Goal: Information Seeking & Learning: Learn about a topic

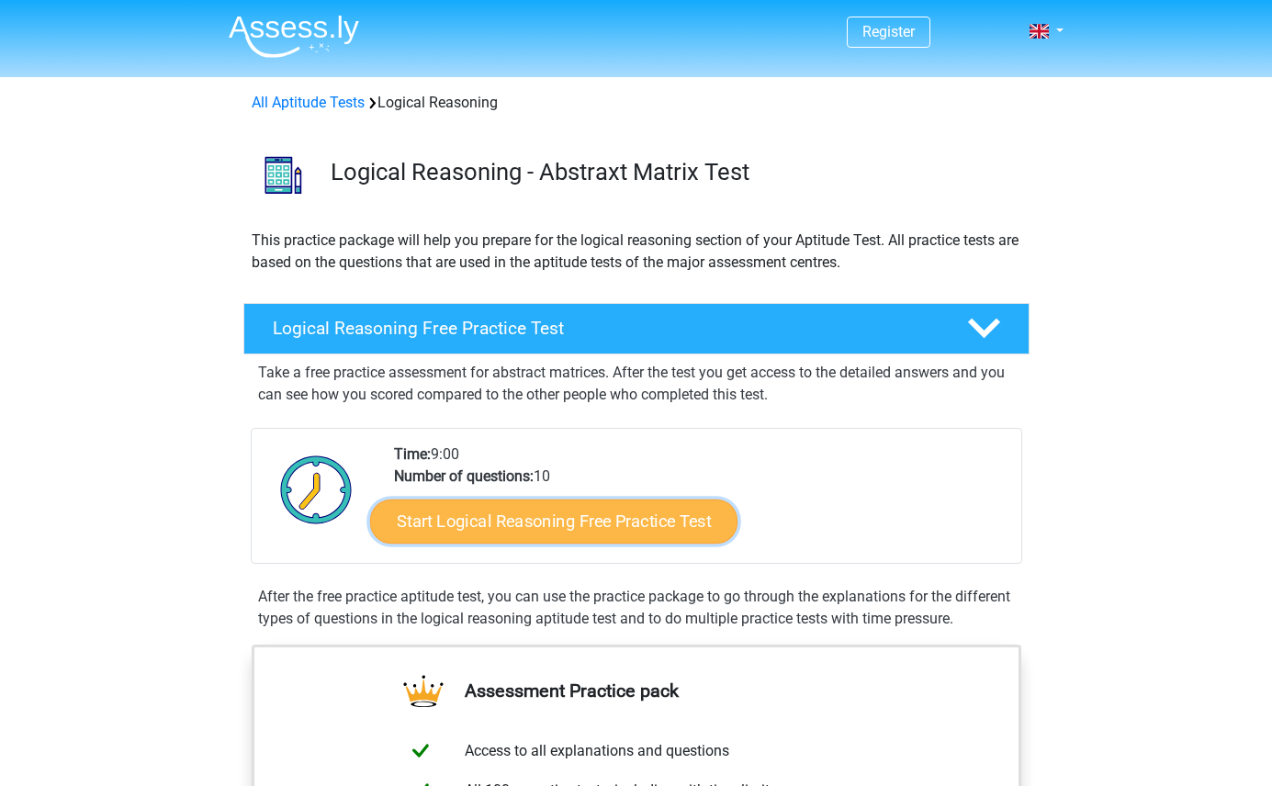
click at [506, 536] on link "Start Logical Reasoning Free Practice Test" at bounding box center [553, 521] width 367 height 44
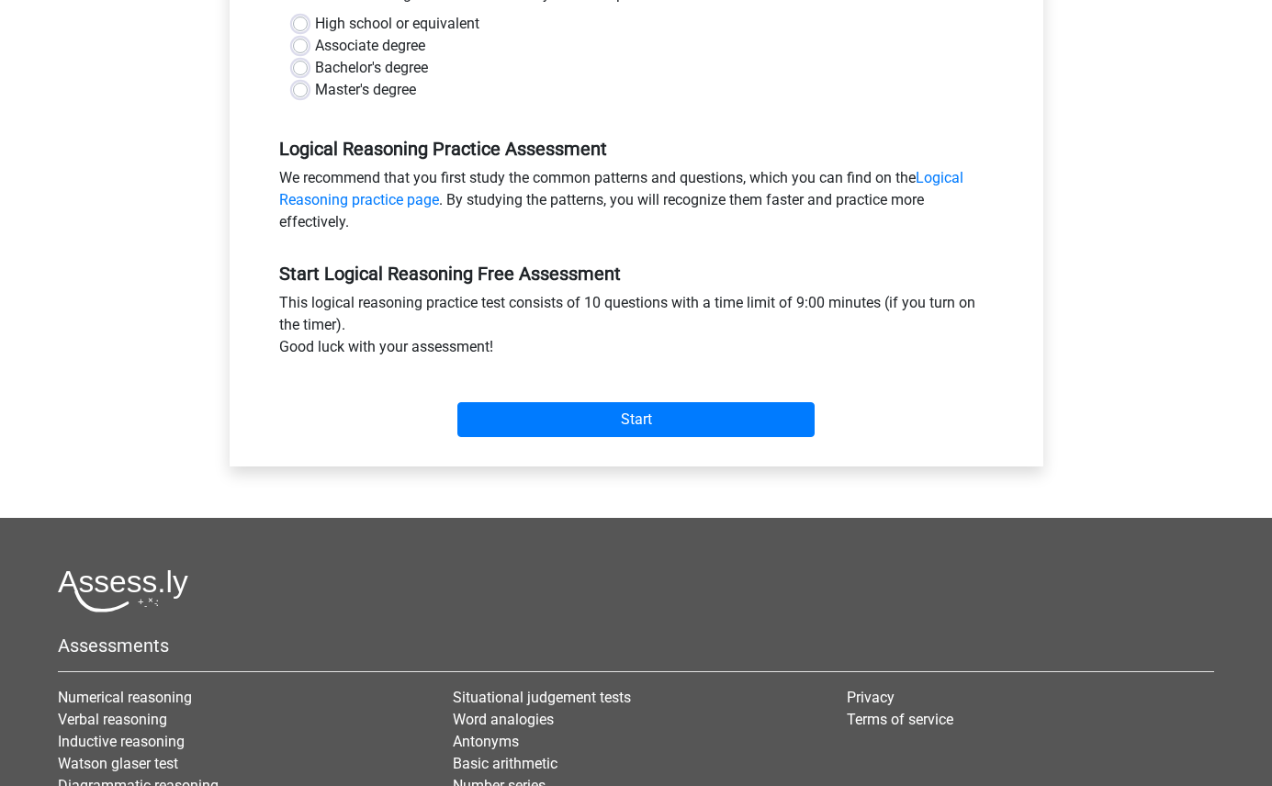
scroll to position [450, 0]
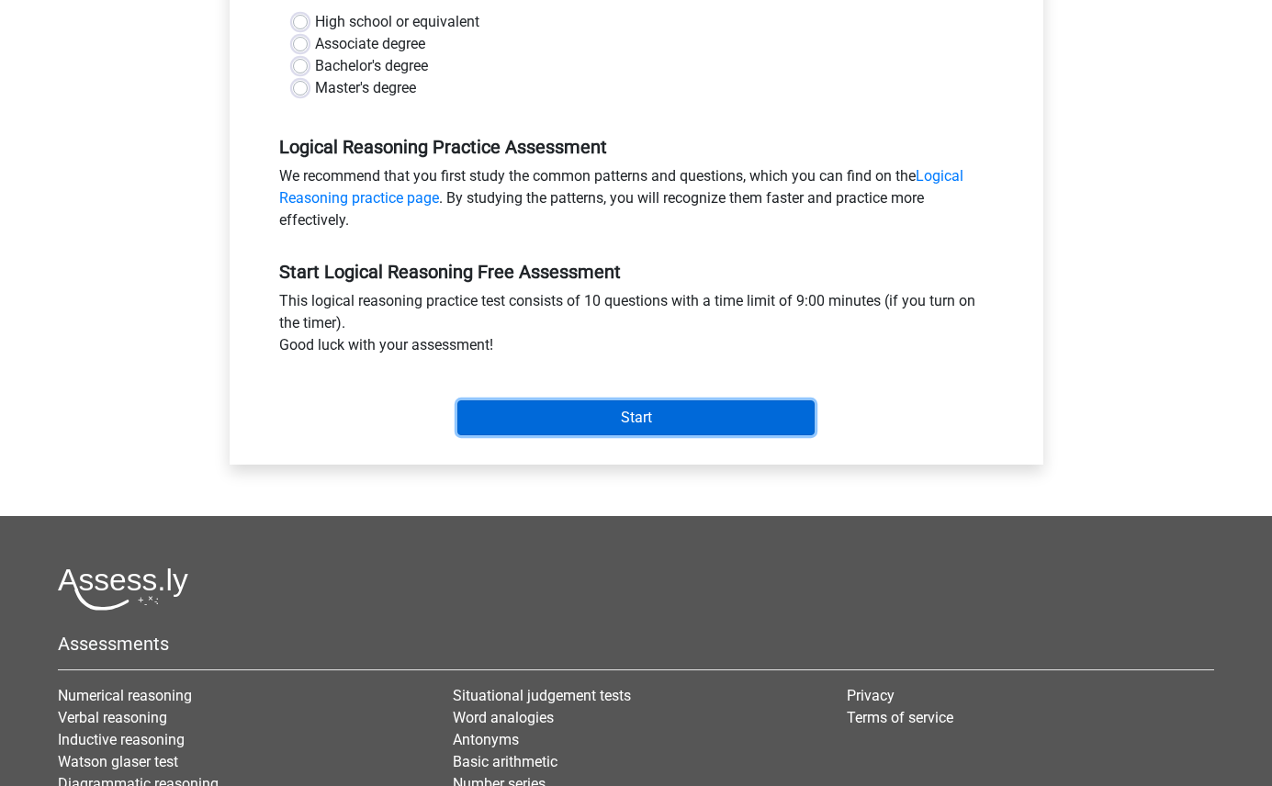
click at [623, 410] on input "Start" at bounding box center [635, 417] width 357 height 35
click at [564, 434] on input "Start" at bounding box center [635, 417] width 357 height 35
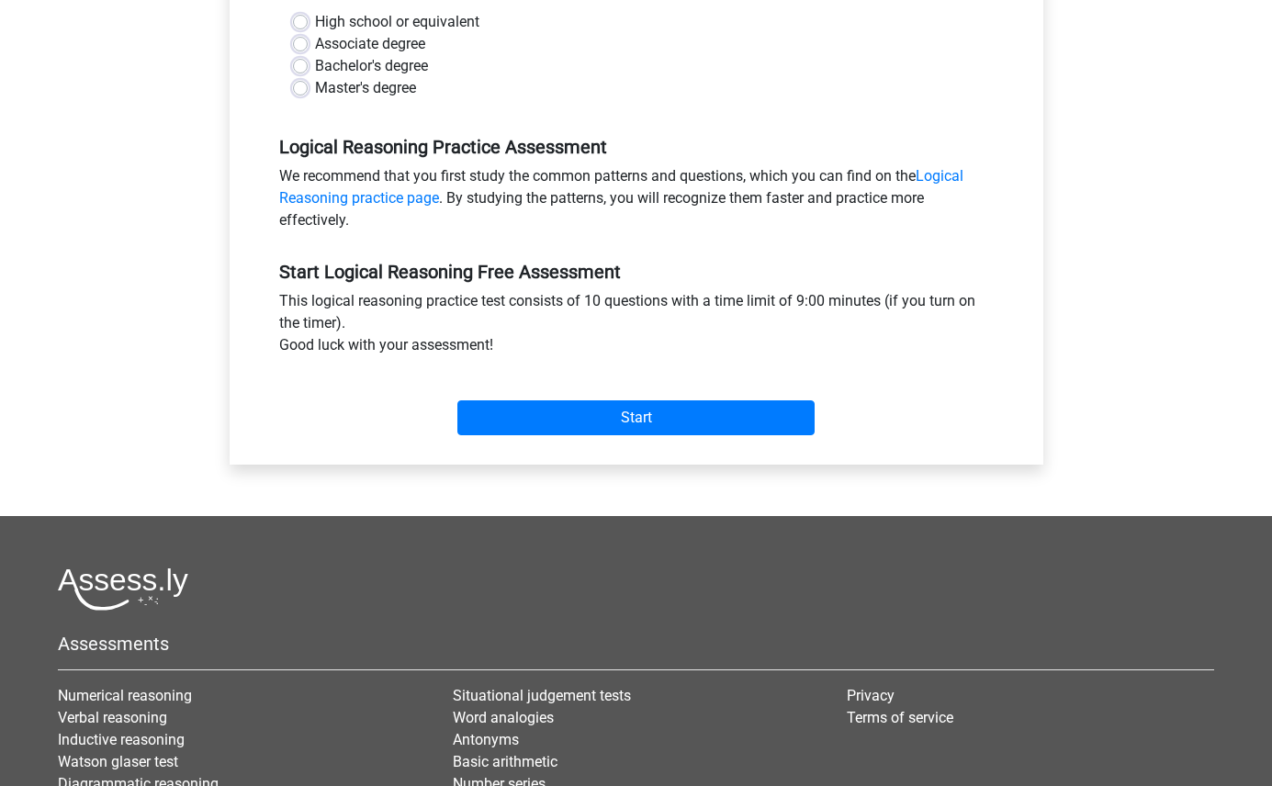
click at [298, 14] on div "High school or equivalent" at bounding box center [636, 22] width 687 height 22
click at [315, 42] on label "Associate degree" at bounding box center [370, 44] width 110 height 22
click at [301, 42] on input "Associate degree" at bounding box center [300, 42] width 15 height 18
radio input "true"
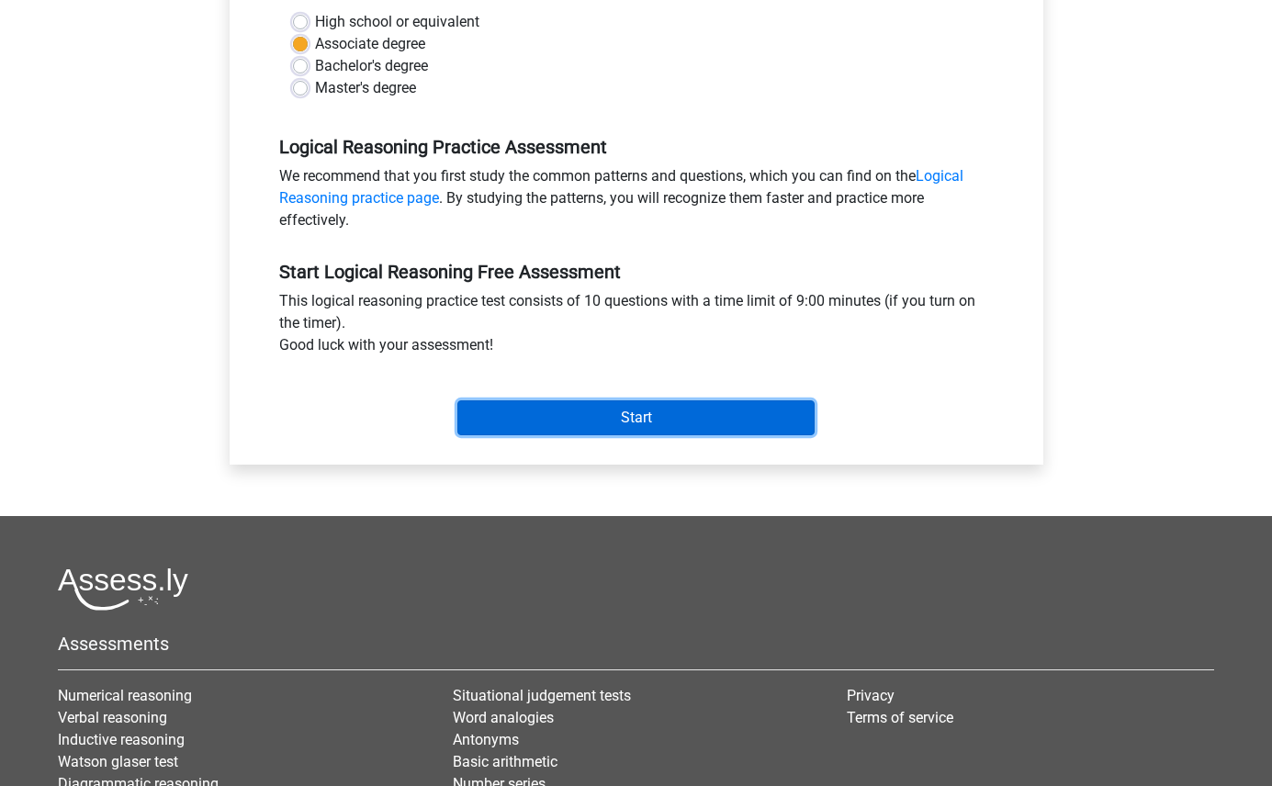
click at [614, 426] on input "Start" at bounding box center [635, 417] width 357 height 35
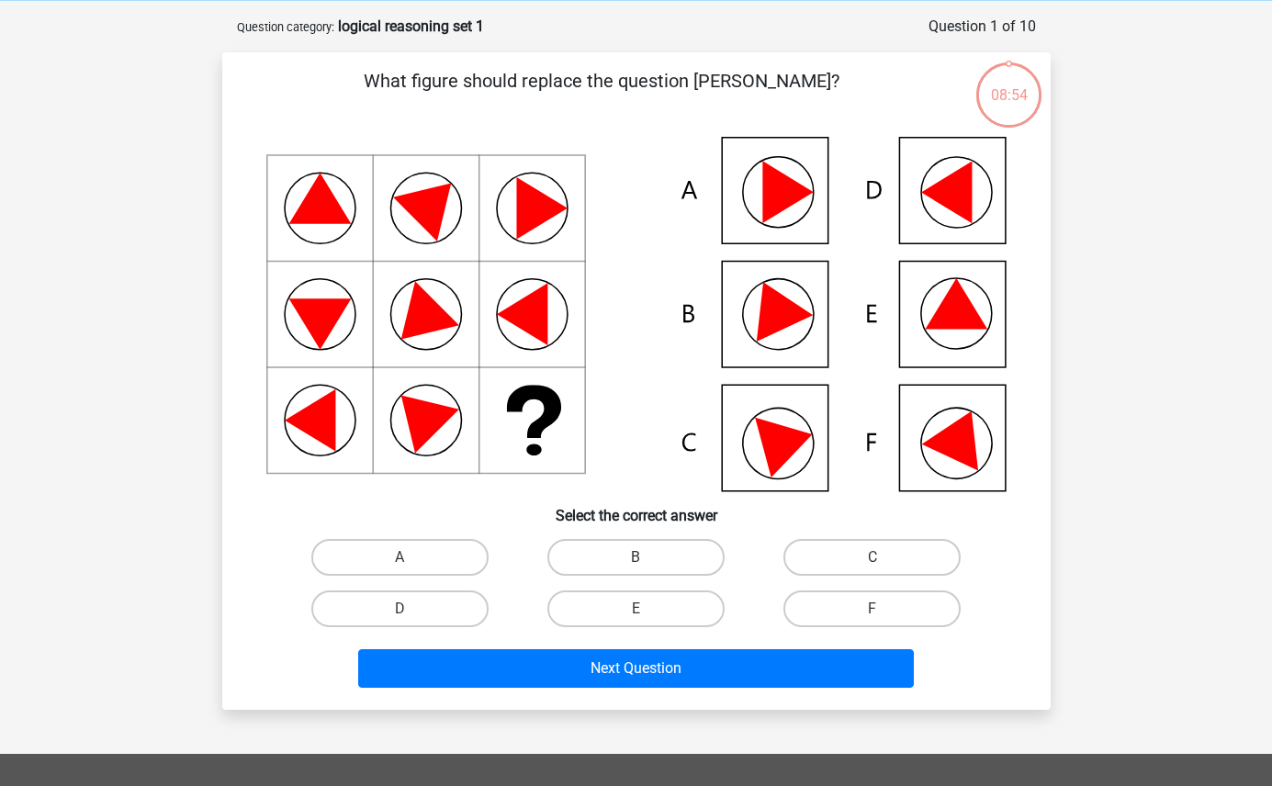
scroll to position [78, 0]
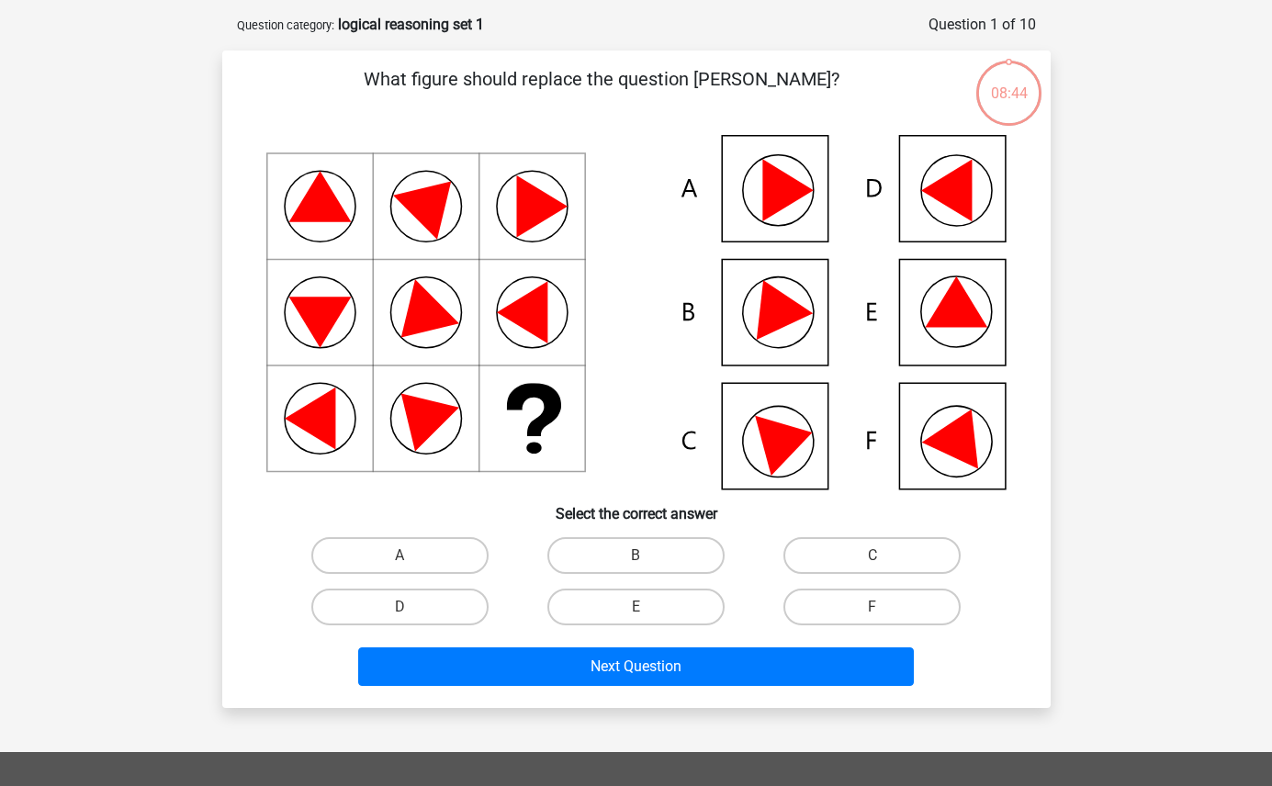
click at [970, 312] on icon at bounding box center [956, 301] width 62 height 51
click at [651, 602] on label "E" at bounding box center [635, 607] width 177 height 37
click at [648, 607] on input "E" at bounding box center [642, 613] width 12 height 12
radio input "true"
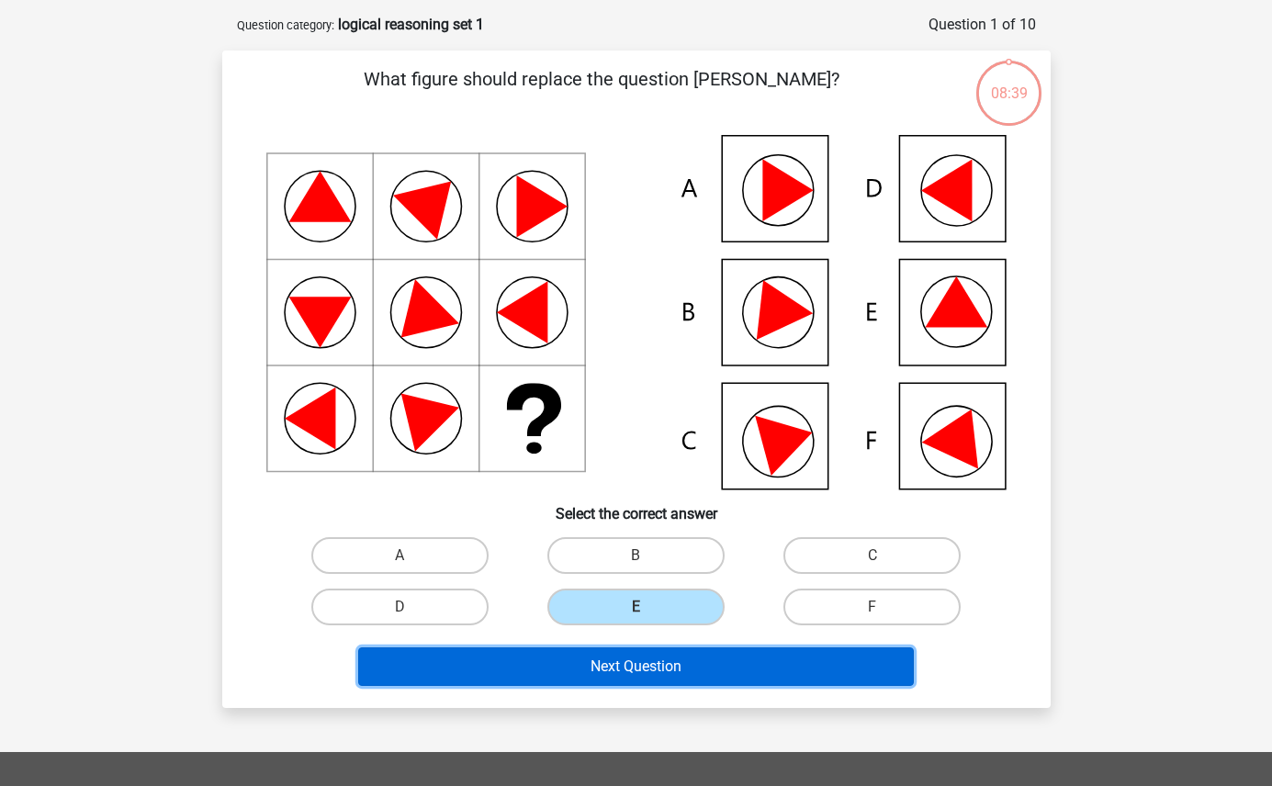
click at [628, 674] on button "Next Question" at bounding box center [636, 667] width 556 height 39
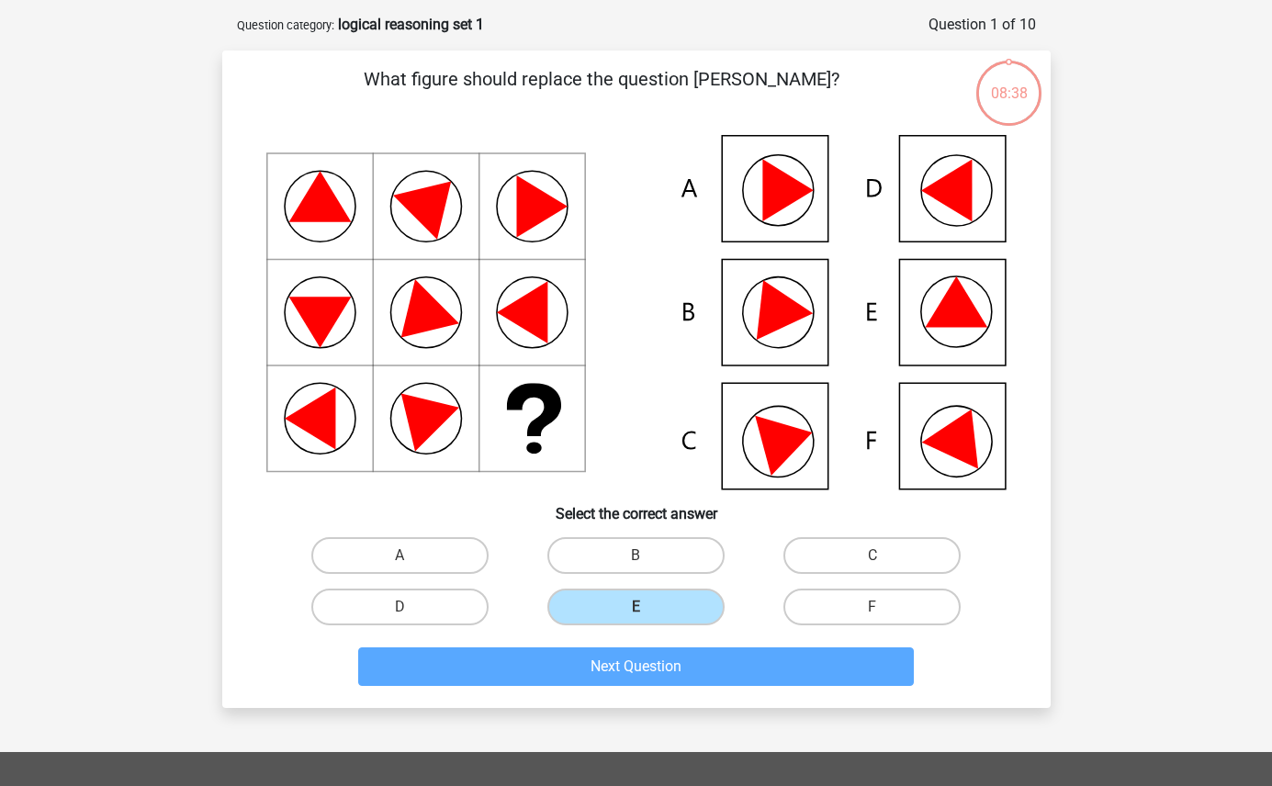
scroll to position [92, 0]
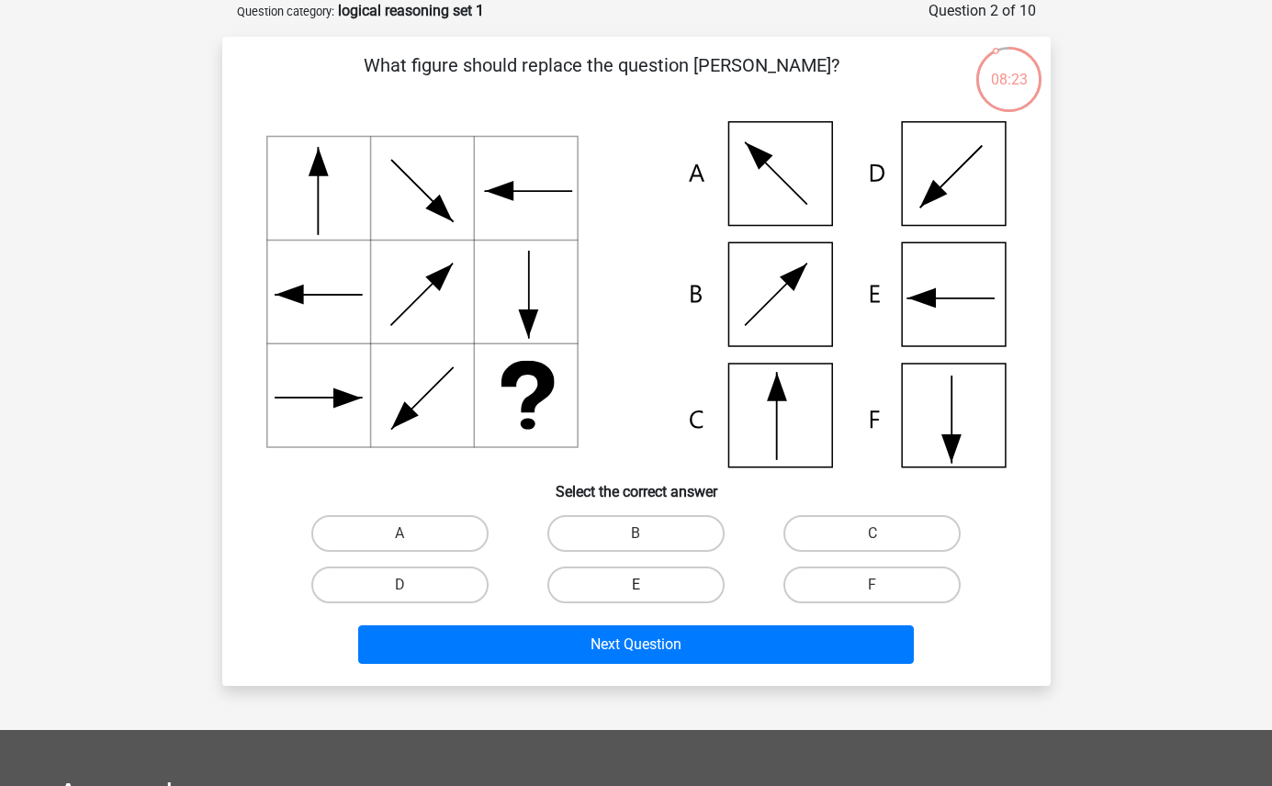
click at [632, 595] on label "E" at bounding box center [635, 585] width 177 height 37
click at [636, 595] on input "E" at bounding box center [642, 591] width 12 height 12
radio input "true"
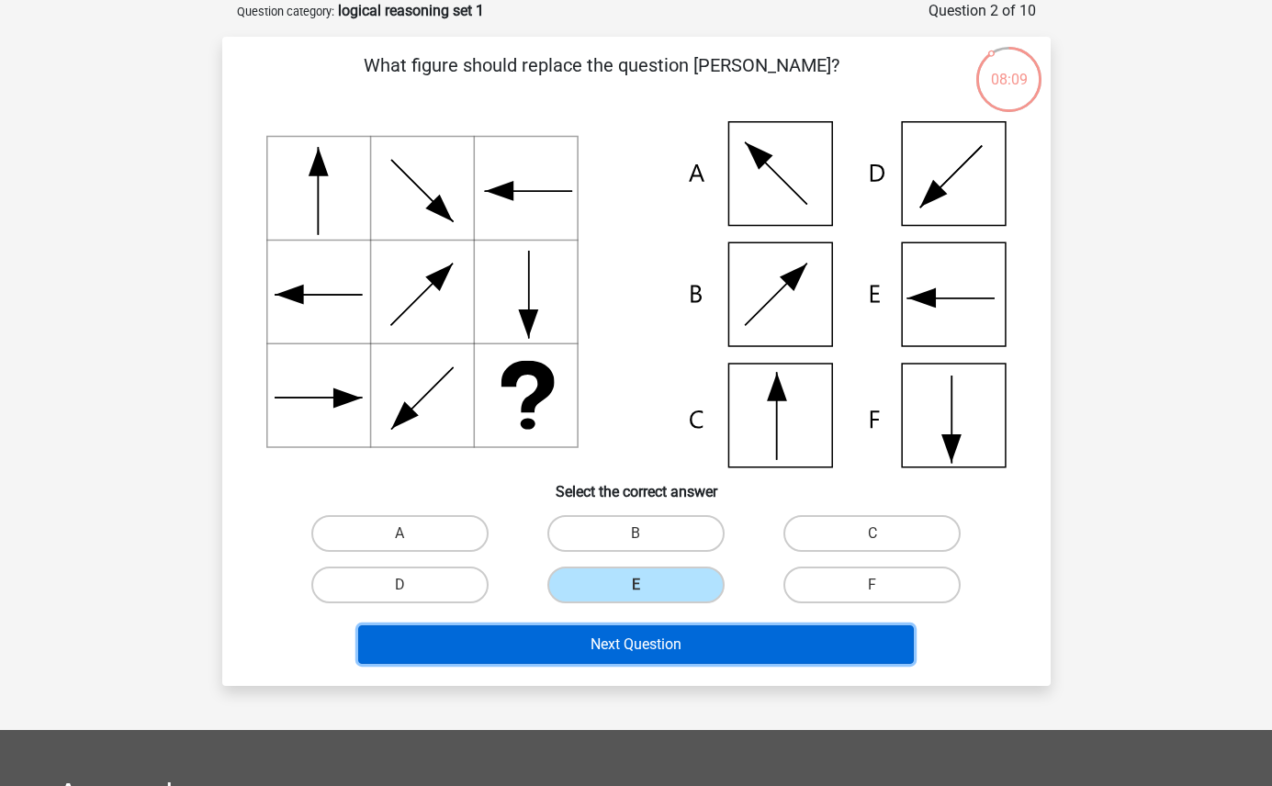
click at [635, 640] on button "Next Question" at bounding box center [636, 644] width 556 height 39
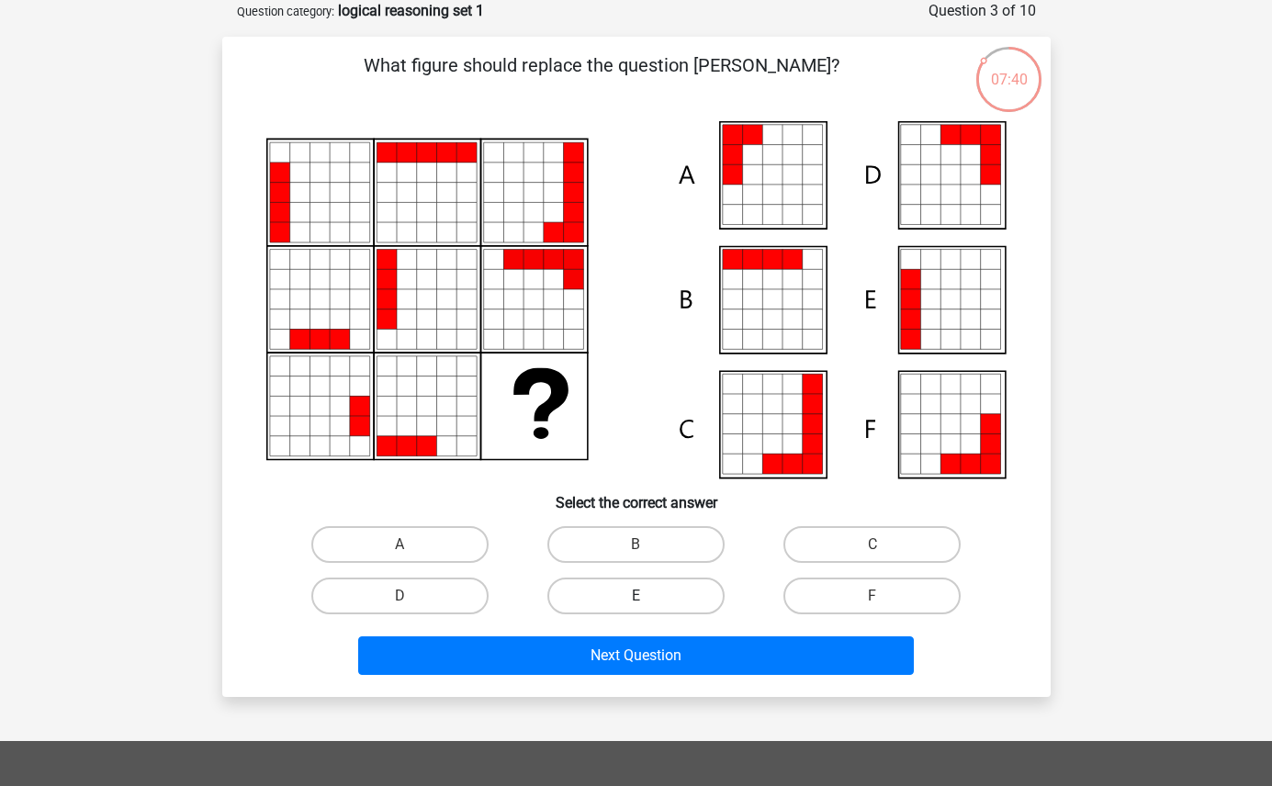
click at [665, 600] on label "E" at bounding box center [635, 596] width 177 height 37
click at [648, 600] on input "E" at bounding box center [642, 602] width 12 height 12
radio input "true"
click at [834, 611] on label "F" at bounding box center [871, 596] width 177 height 37
click at [873, 608] on input "F" at bounding box center [879, 602] width 12 height 12
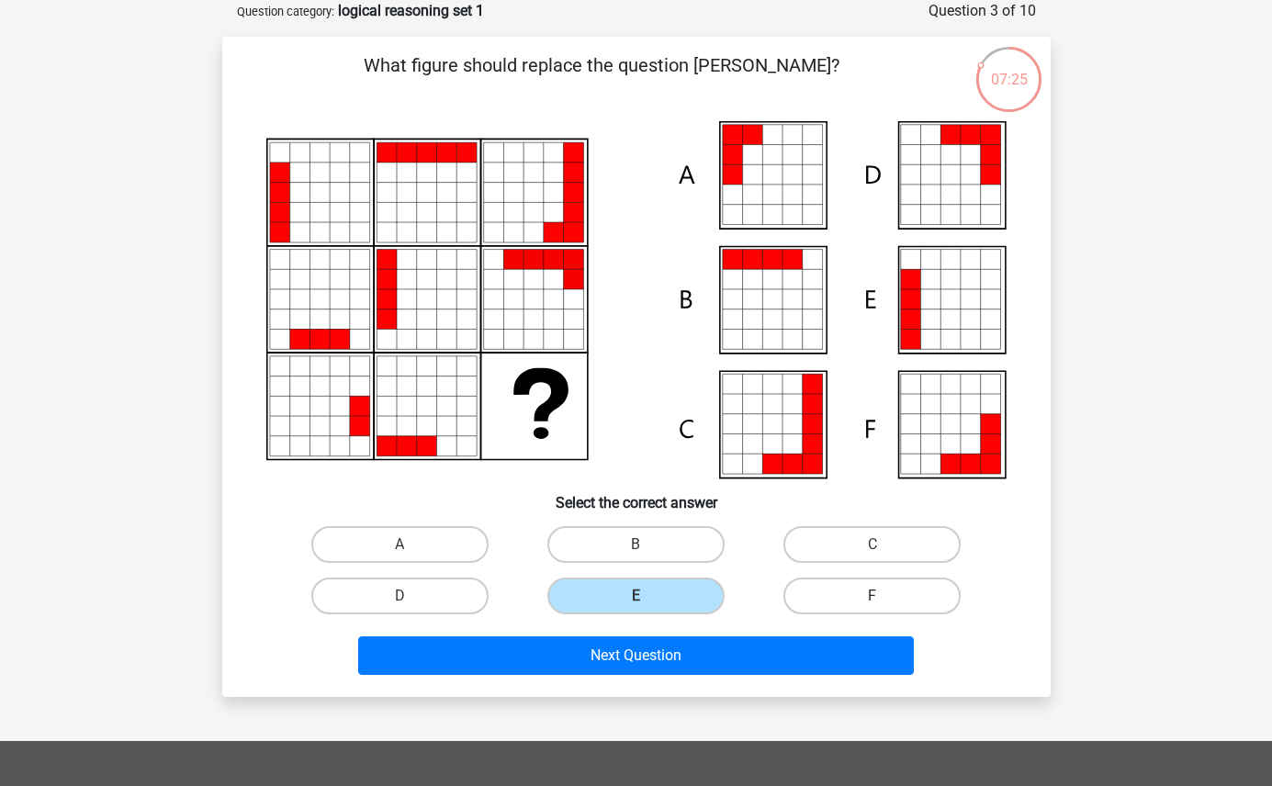
radio input "true"
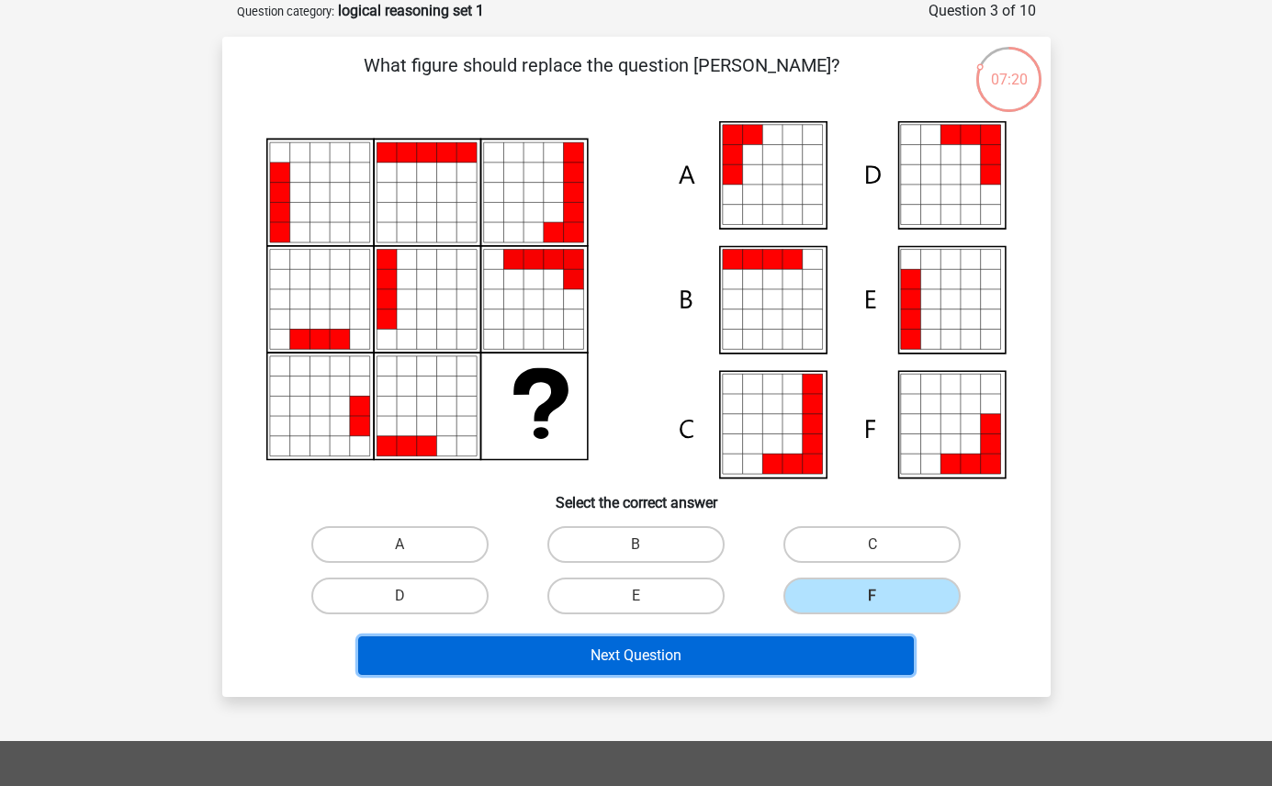
click at [695, 658] on button "Next Question" at bounding box center [636, 656] width 556 height 39
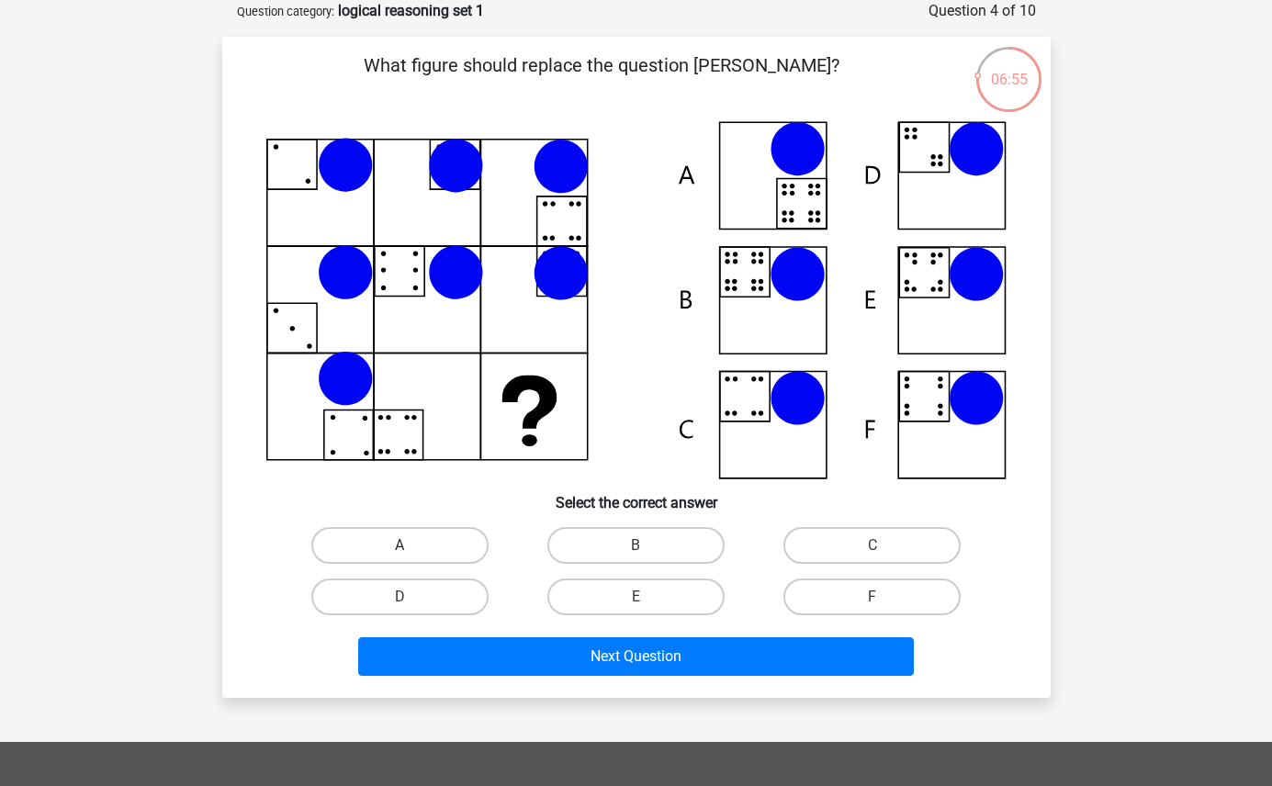
click at [434, 535] on label "A" at bounding box center [399, 545] width 177 height 37
click at [411, 546] on input "A" at bounding box center [406, 552] width 12 height 12
radio input "true"
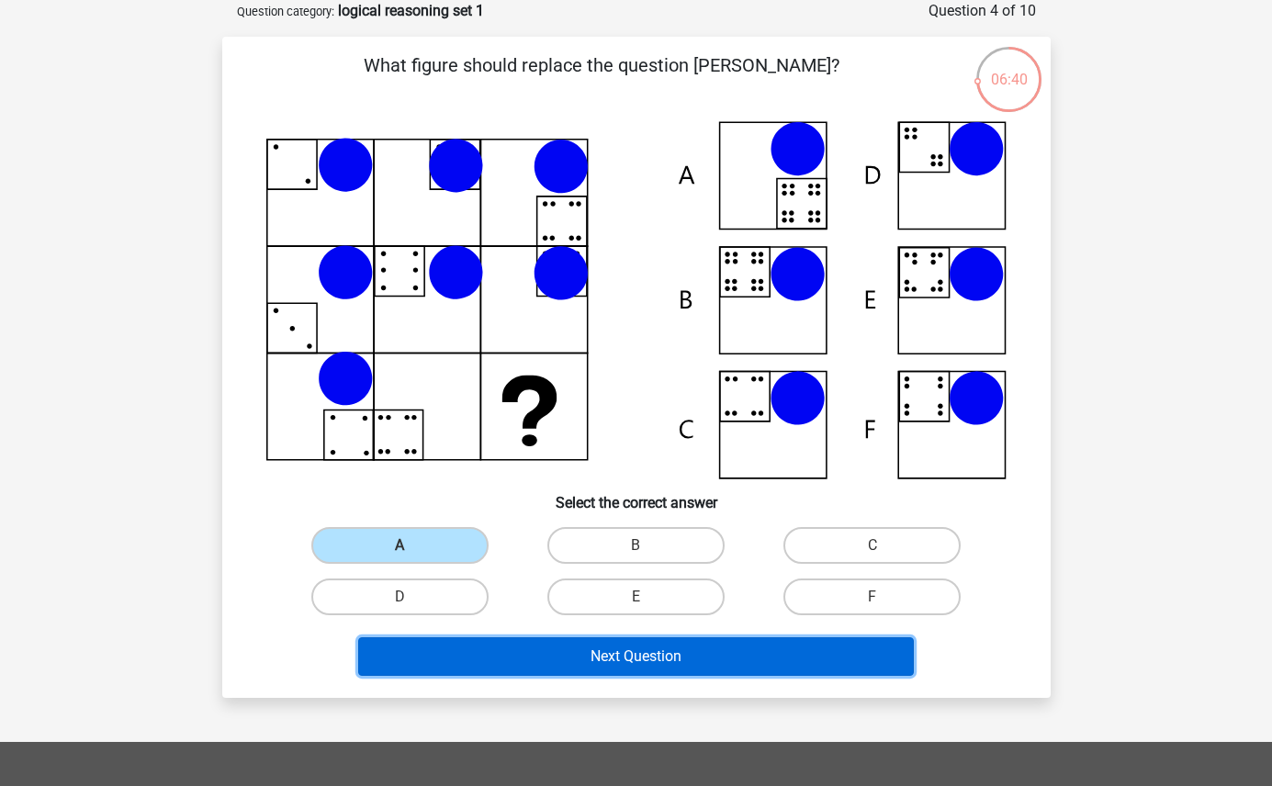
click at [535, 652] on button "Next Question" at bounding box center [636, 656] width 556 height 39
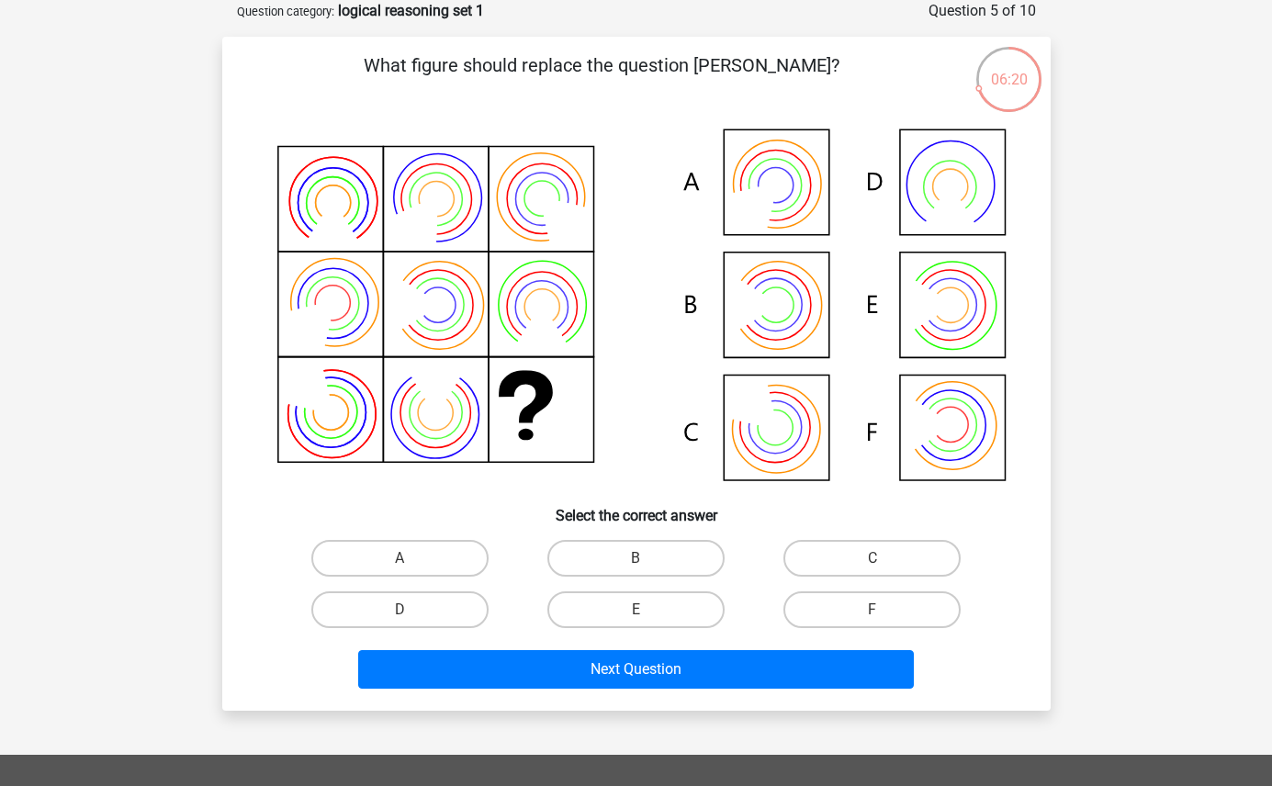
click at [884, 569] on input "C" at bounding box center [879, 564] width 12 height 12
radio input "true"
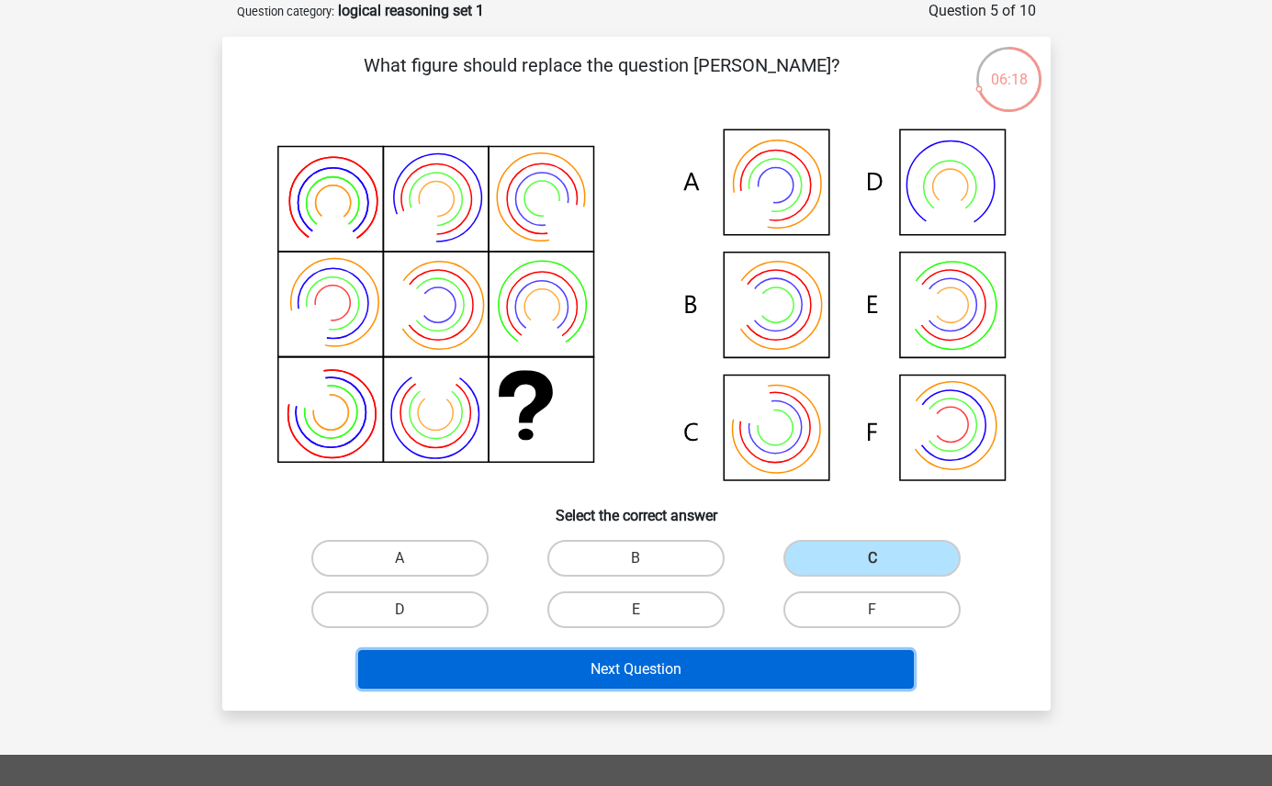
click at [697, 670] on button "Next Question" at bounding box center [636, 669] width 556 height 39
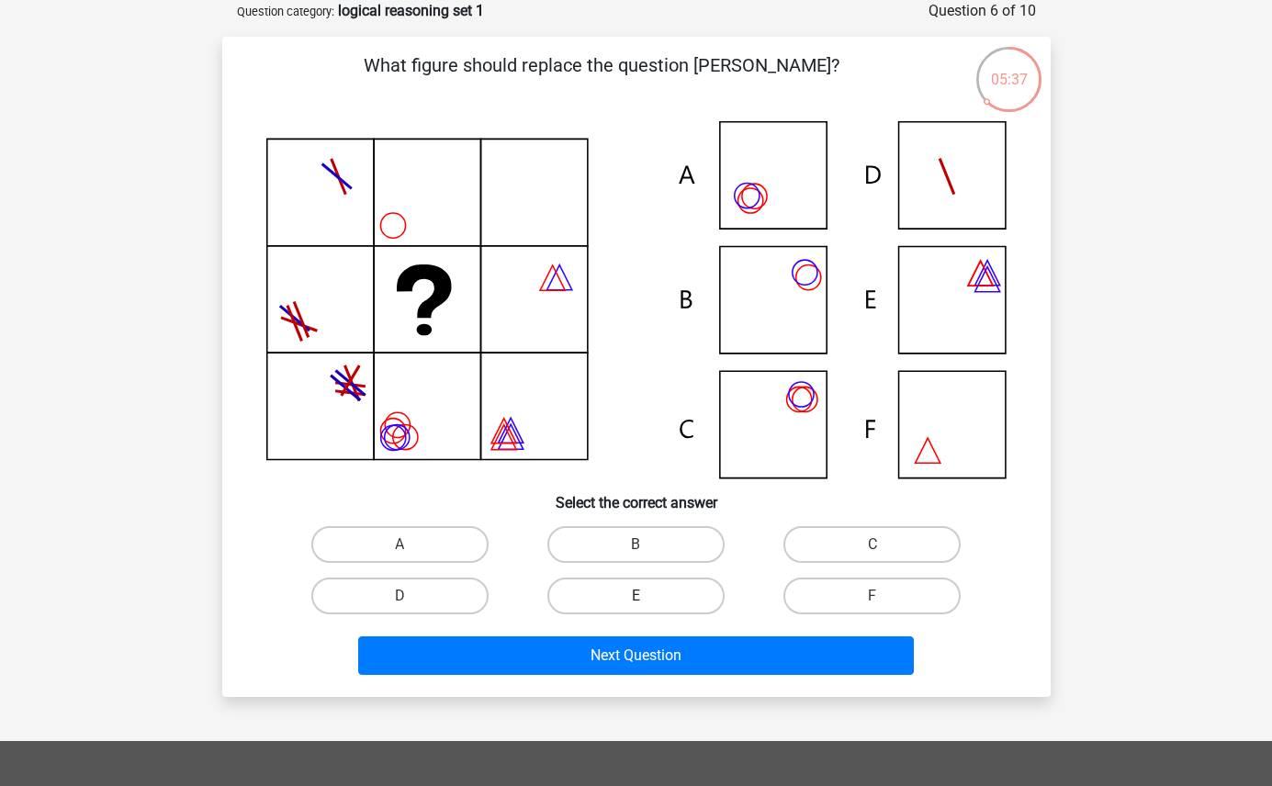
click at [659, 594] on label "E" at bounding box center [635, 596] width 177 height 37
click at [648, 596] on input "E" at bounding box center [642, 602] width 12 height 12
radio input "true"
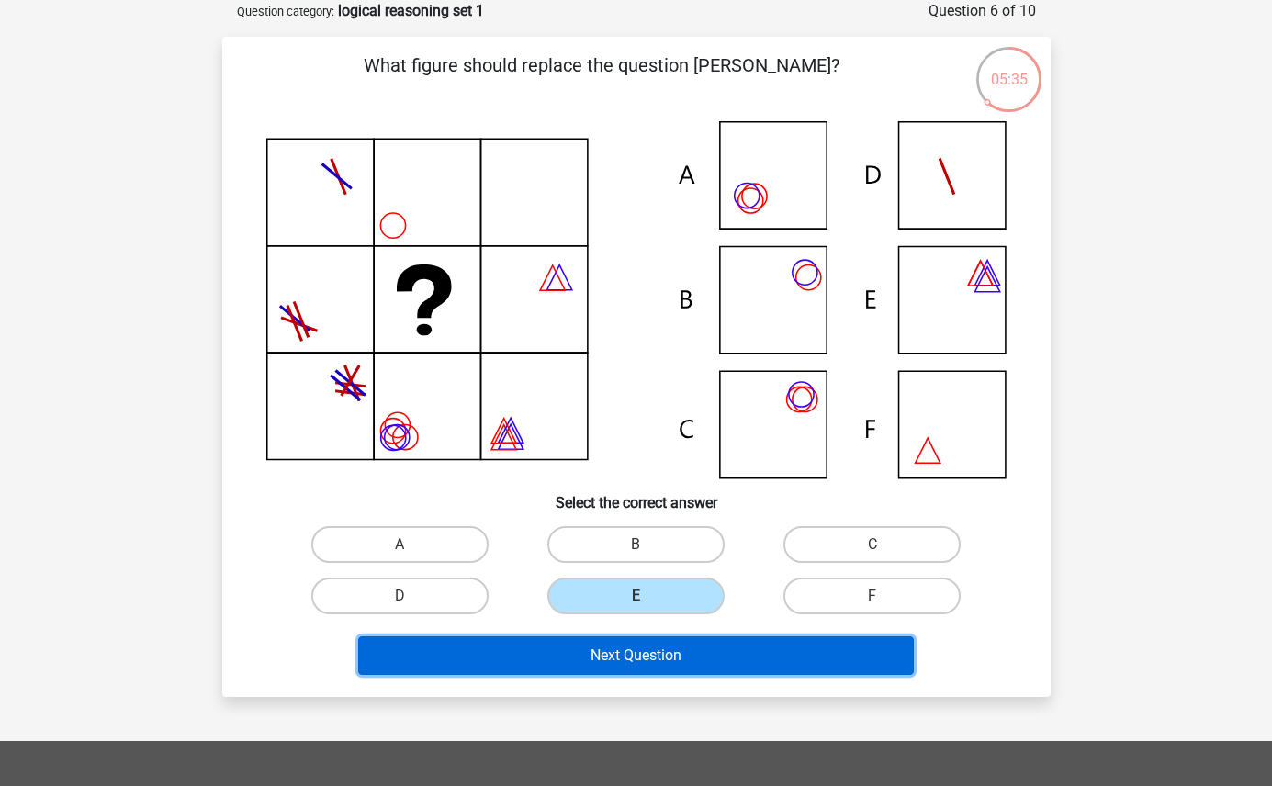
click at [624, 665] on button "Next Question" at bounding box center [636, 656] width 556 height 39
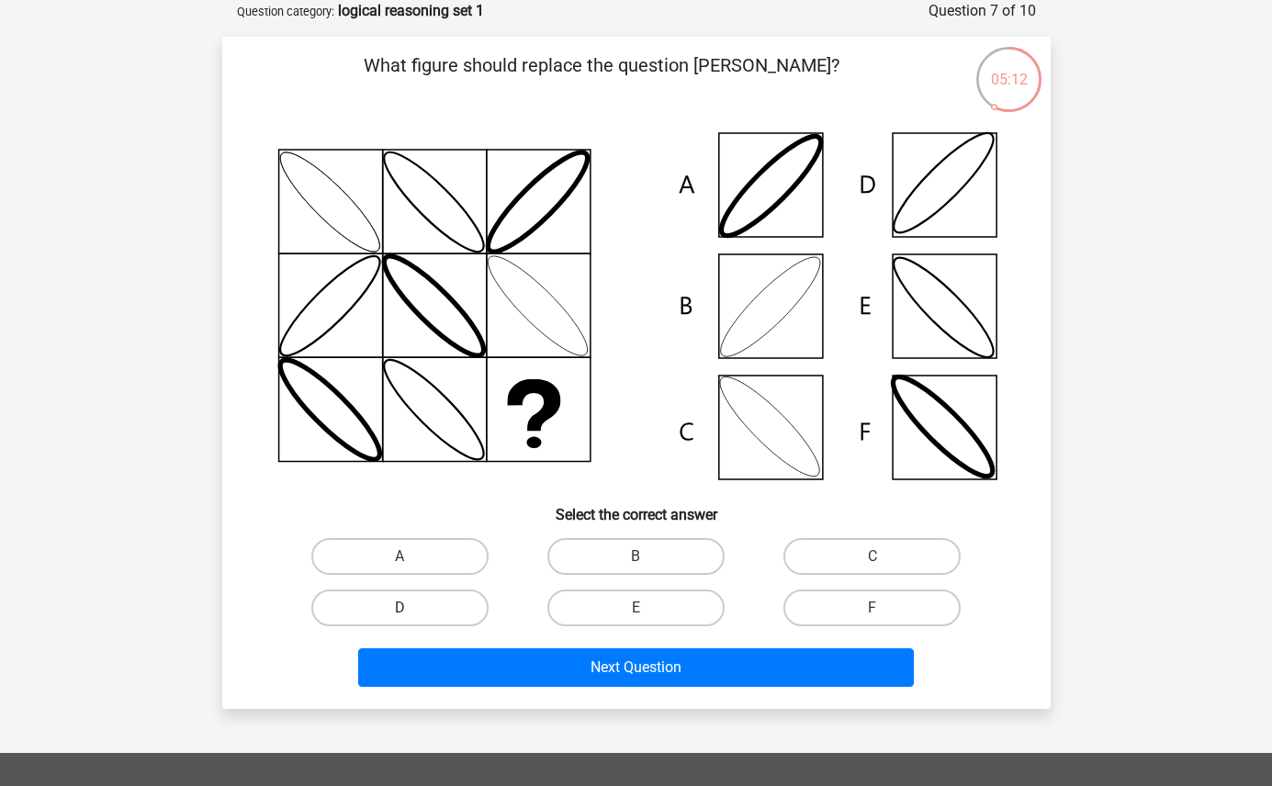
click at [411, 602] on label "D" at bounding box center [399, 608] width 177 height 37
click at [411, 608] on input "D" at bounding box center [406, 614] width 12 height 12
radio input "true"
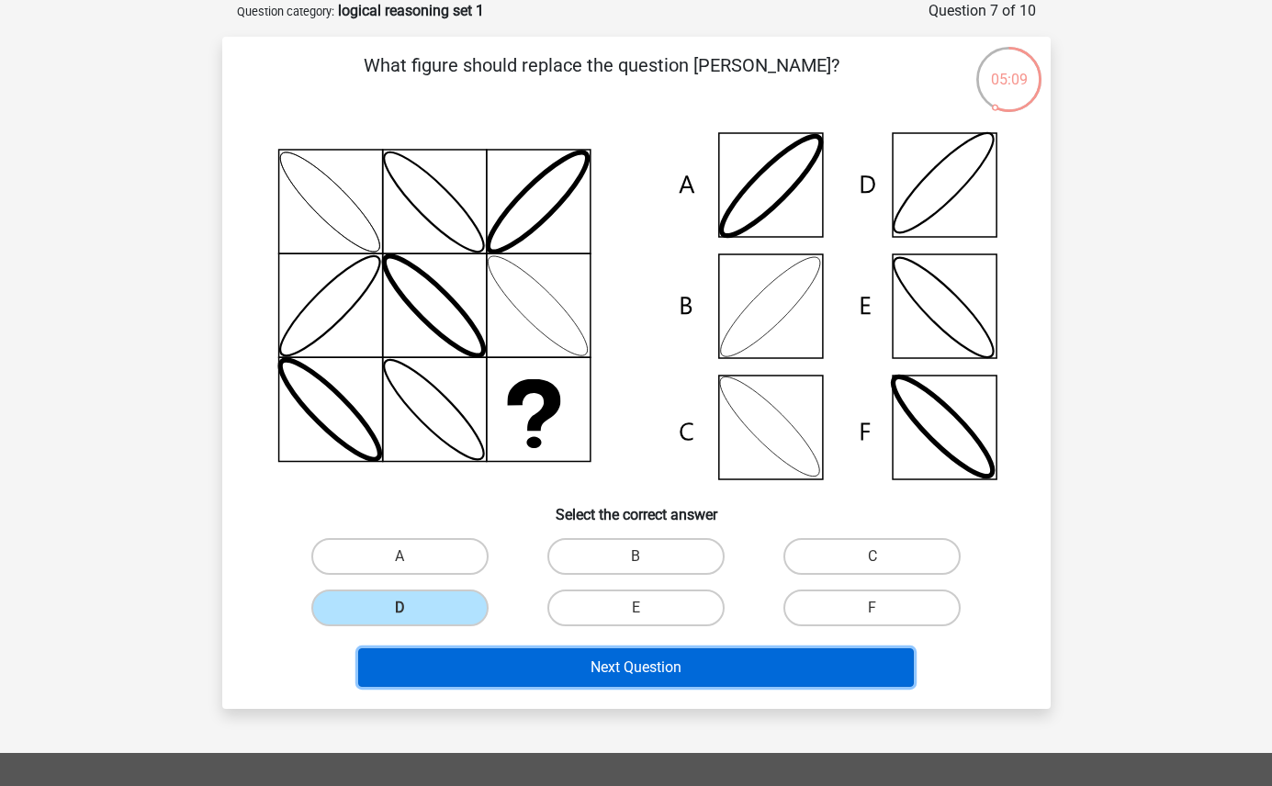
click at [585, 678] on button "Next Question" at bounding box center [636, 667] width 556 height 39
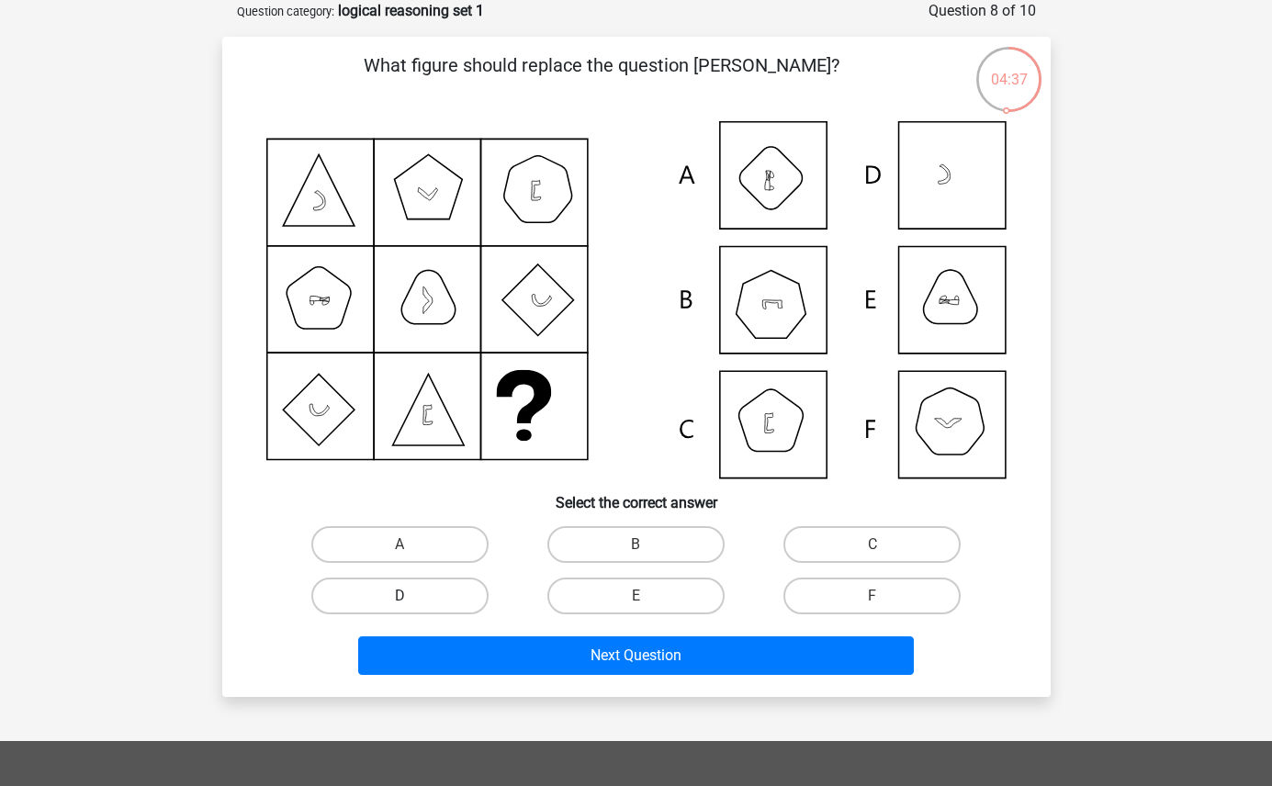
click at [393, 593] on label "D" at bounding box center [399, 596] width 177 height 37
click at [400, 596] on input "D" at bounding box center [406, 602] width 12 height 12
radio input "true"
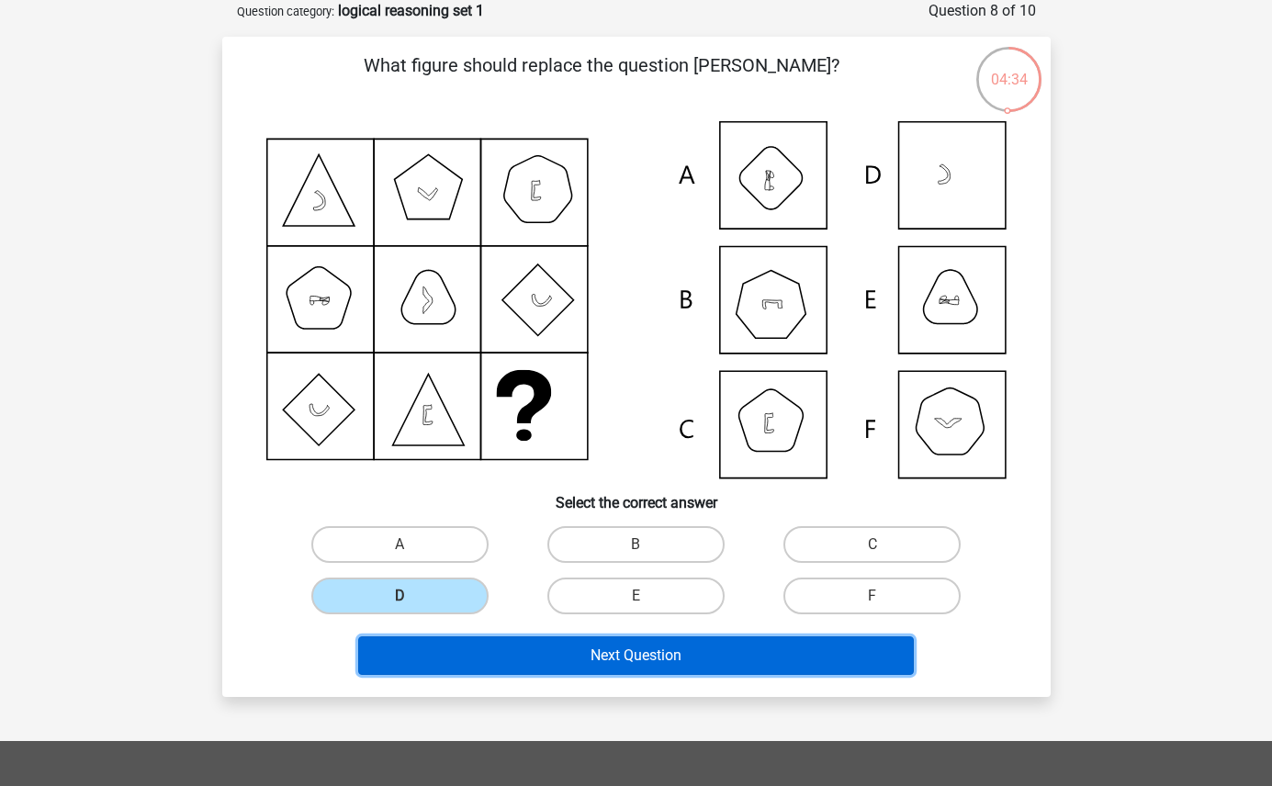
click at [666, 666] on button "Next Question" at bounding box center [636, 656] width 556 height 39
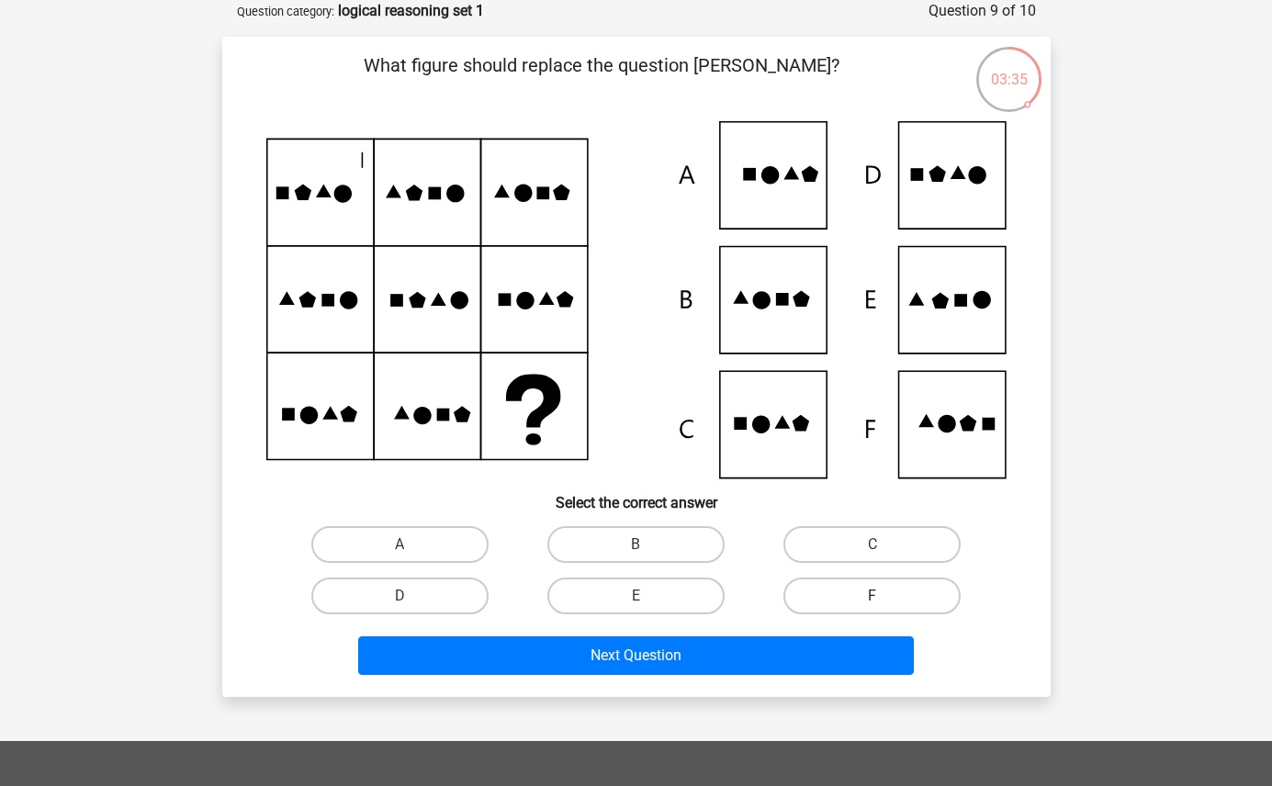
click at [816, 611] on label "F" at bounding box center [871, 596] width 177 height 37
click at [873, 608] on input "F" at bounding box center [879, 602] width 12 height 12
radio input "true"
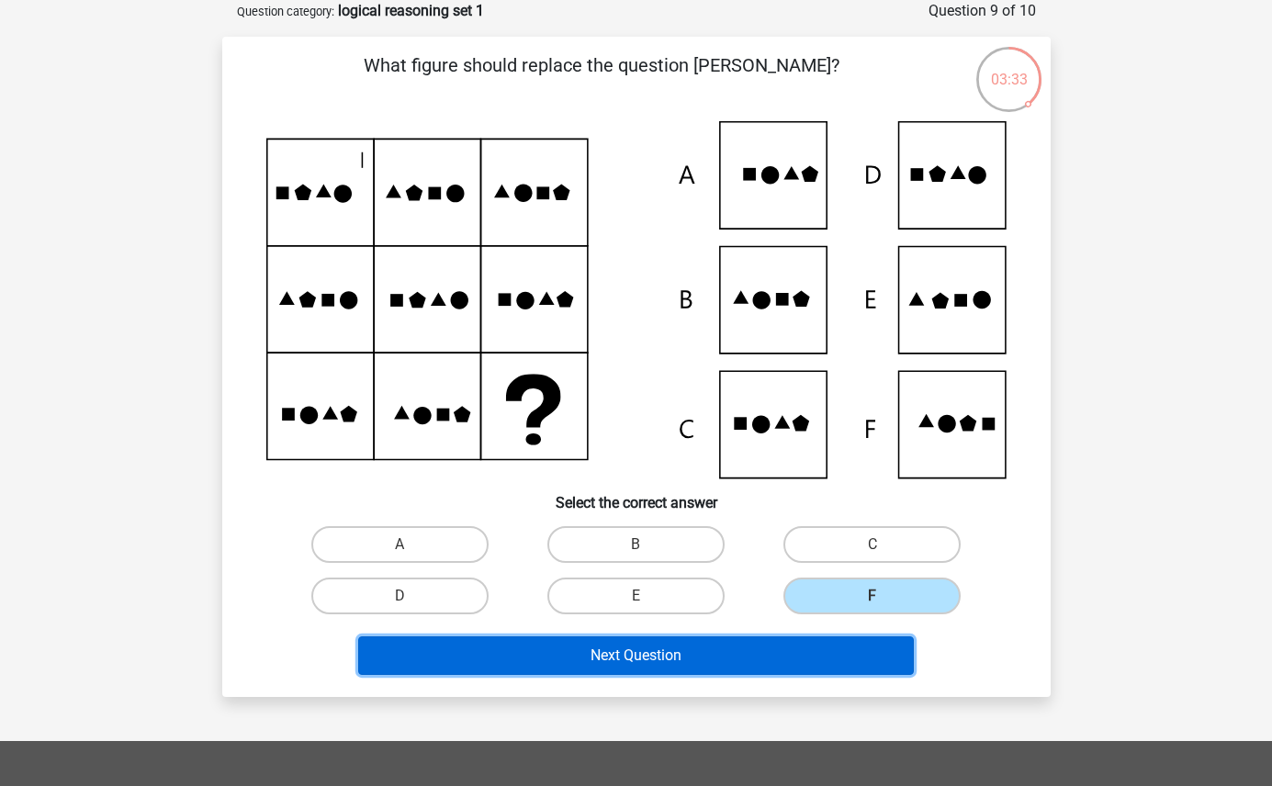
click at [766, 653] on button "Next Question" at bounding box center [636, 656] width 556 height 39
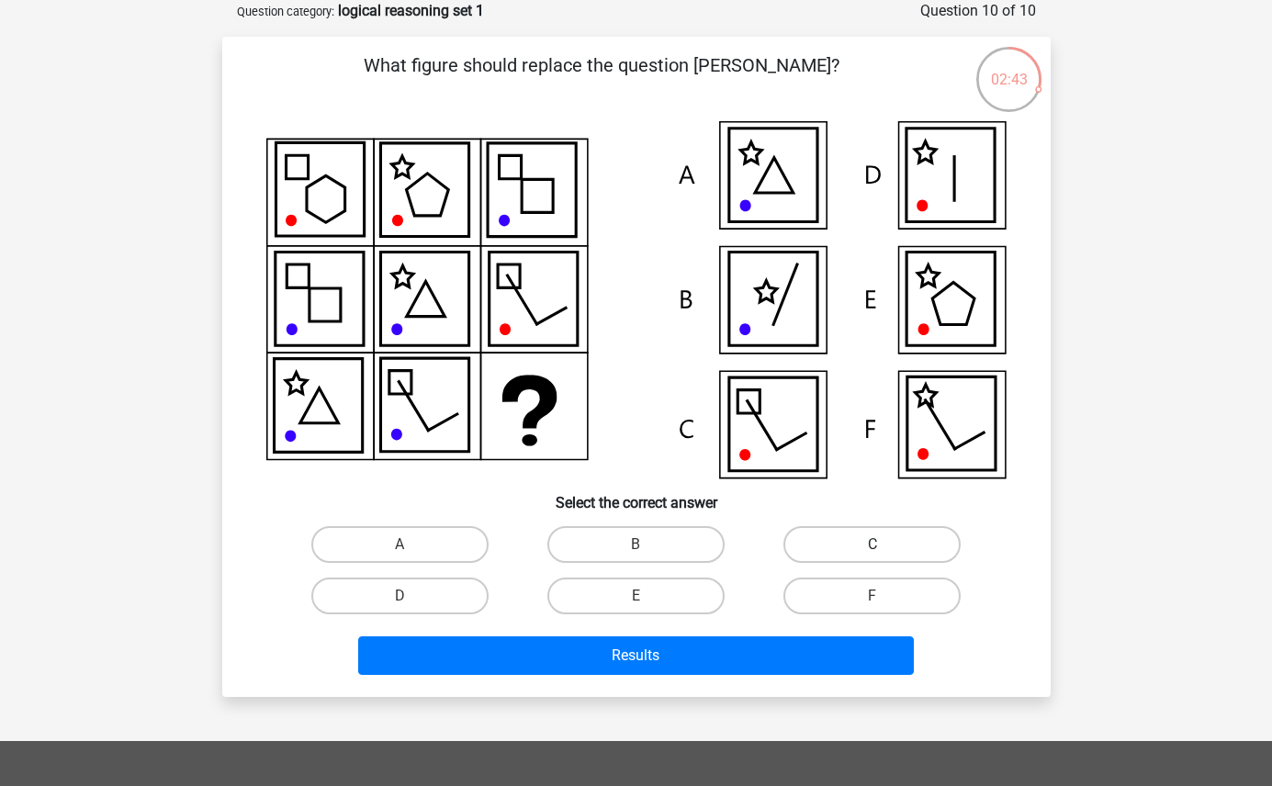
click at [905, 544] on label "C" at bounding box center [871, 544] width 177 height 37
click at [884, 545] on input "C" at bounding box center [879, 551] width 12 height 12
radio input "true"
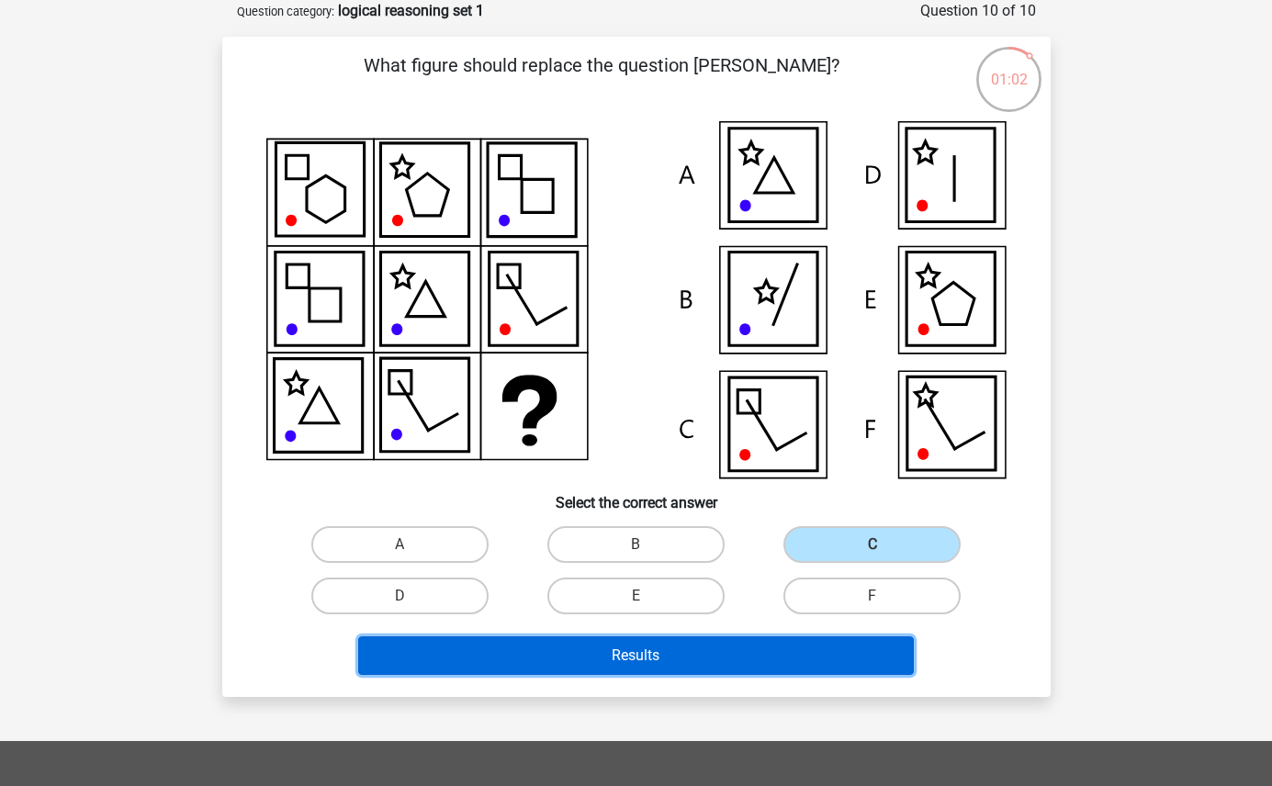
click at [682, 664] on button "Results" at bounding box center [636, 656] width 556 height 39
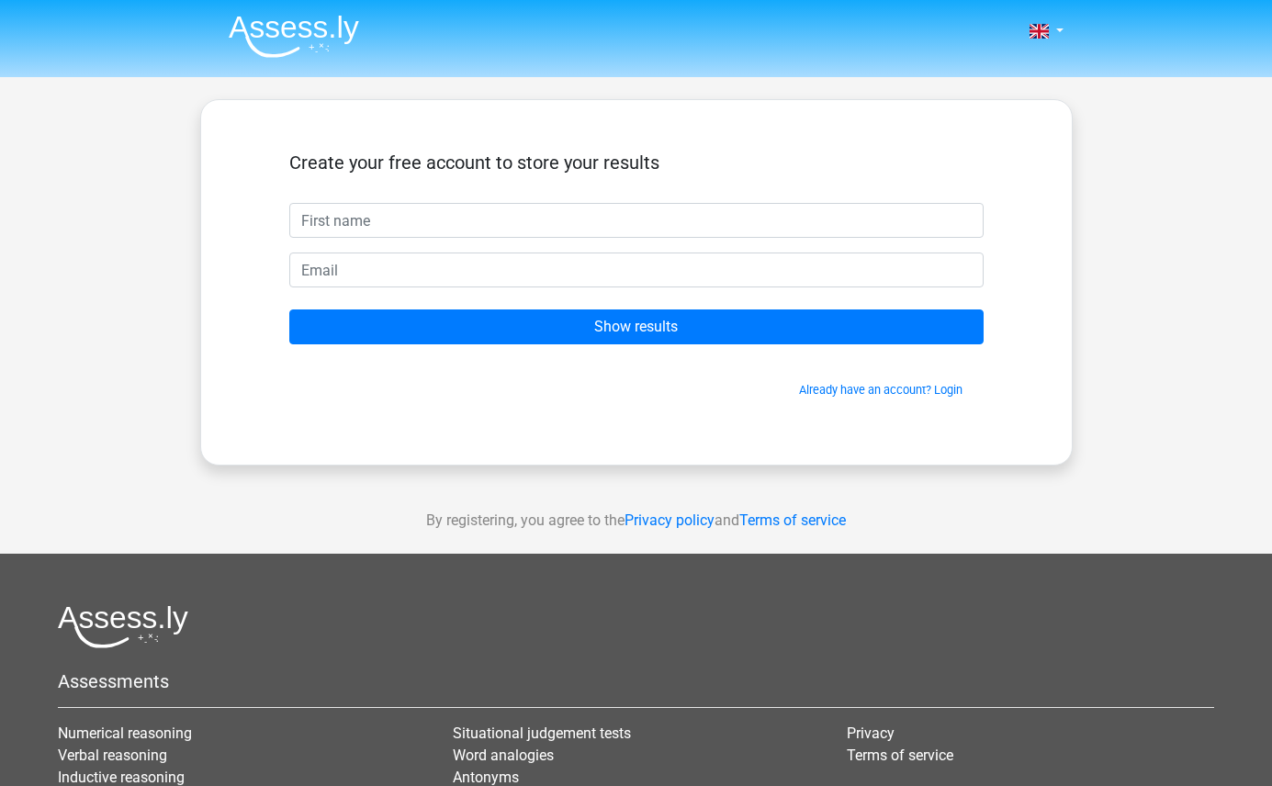
click at [389, 224] on input "text" at bounding box center [636, 220] width 694 height 35
type input "Akram"
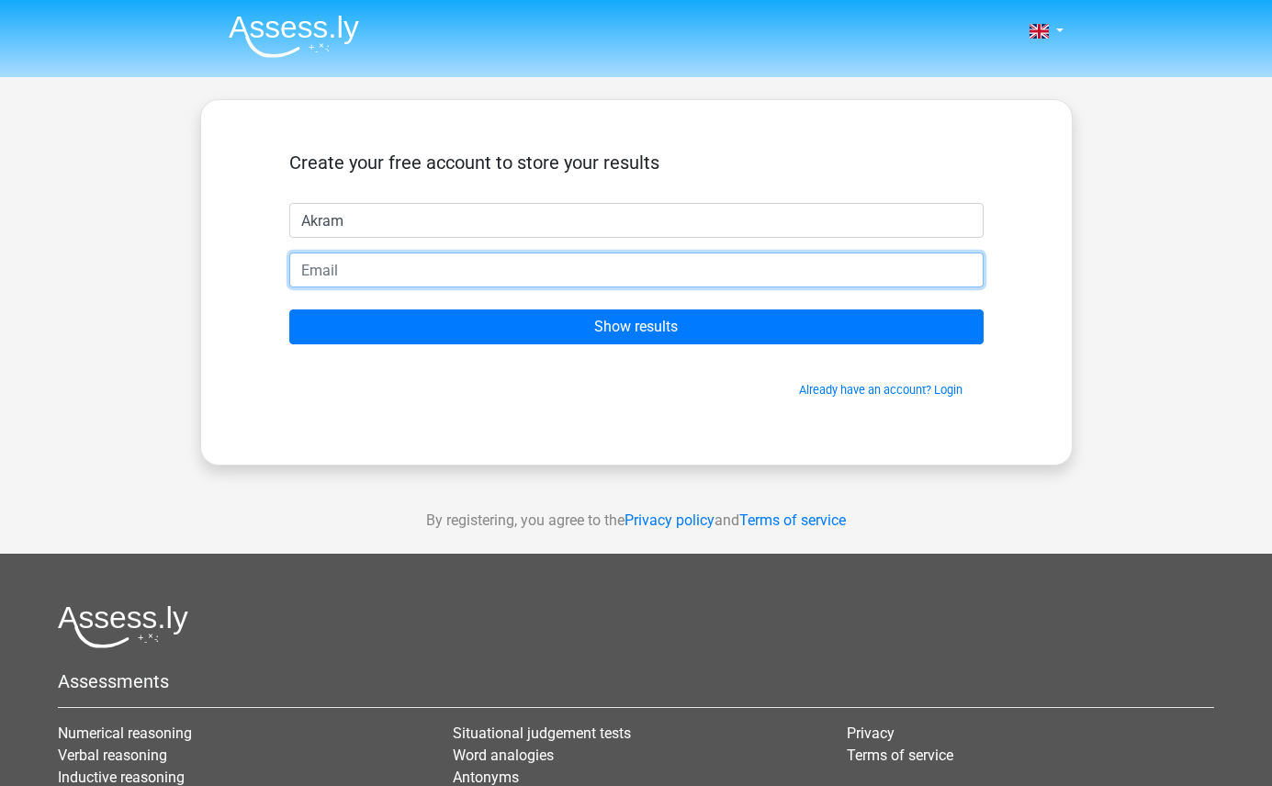
click at [364, 279] on input "email" at bounding box center [636, 270] width 694 height 35
type input "akramsubb@gmail.com"
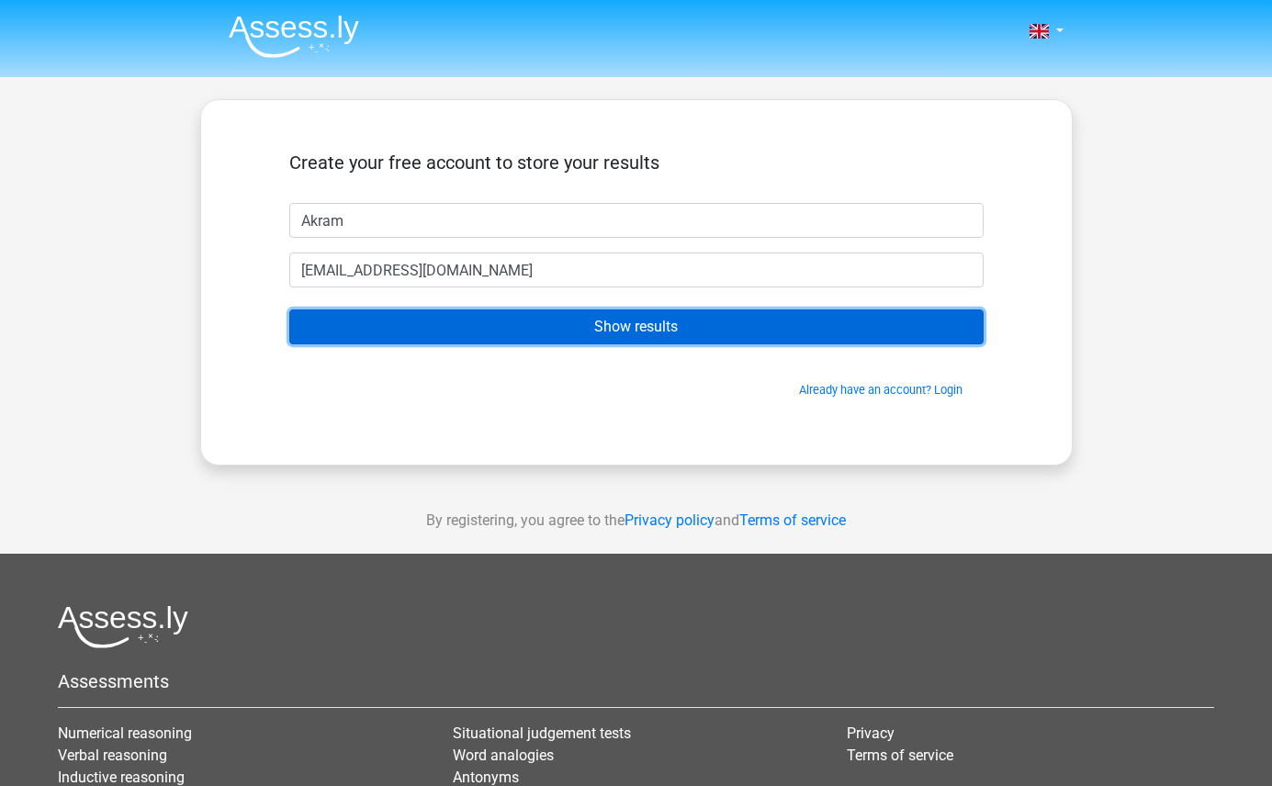
click at [612, 337] on input "Show results" at bounding box center [636, 327] width 694 height 35
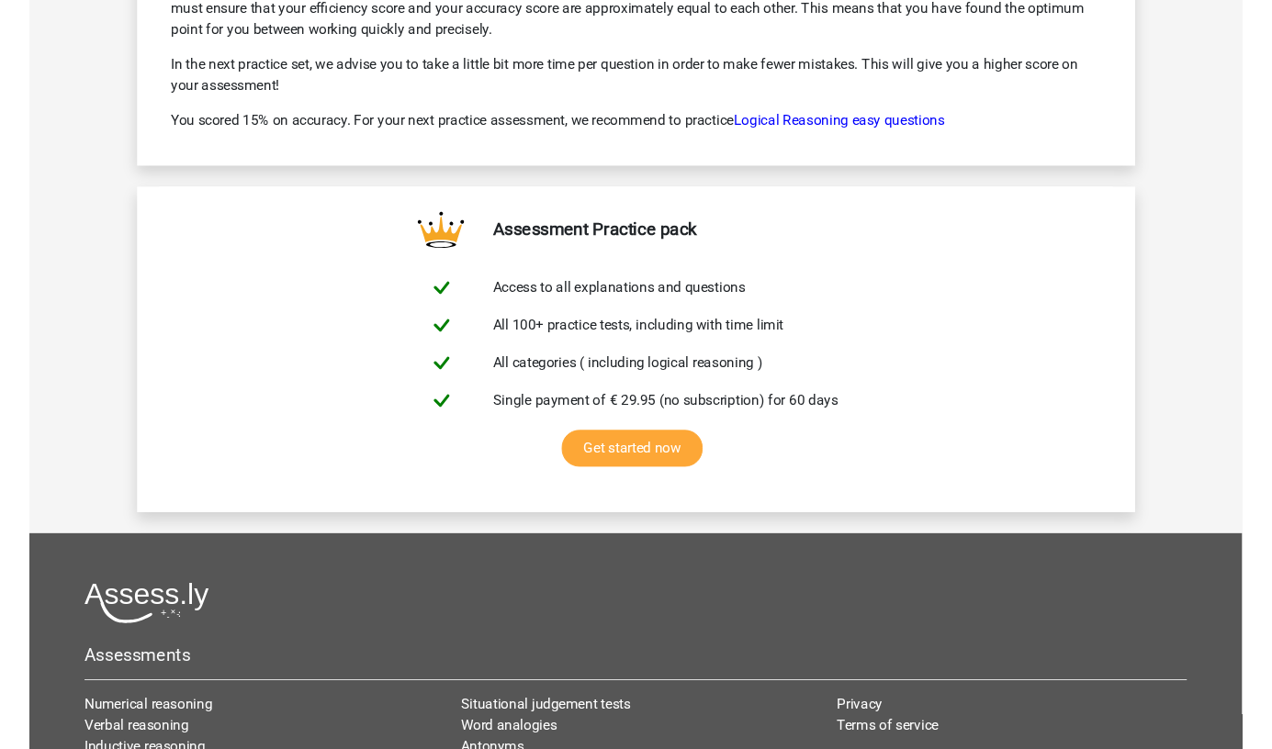
scroll to position [3181, 0]
